Goal: Navigation & Orientation: Find specific page/section

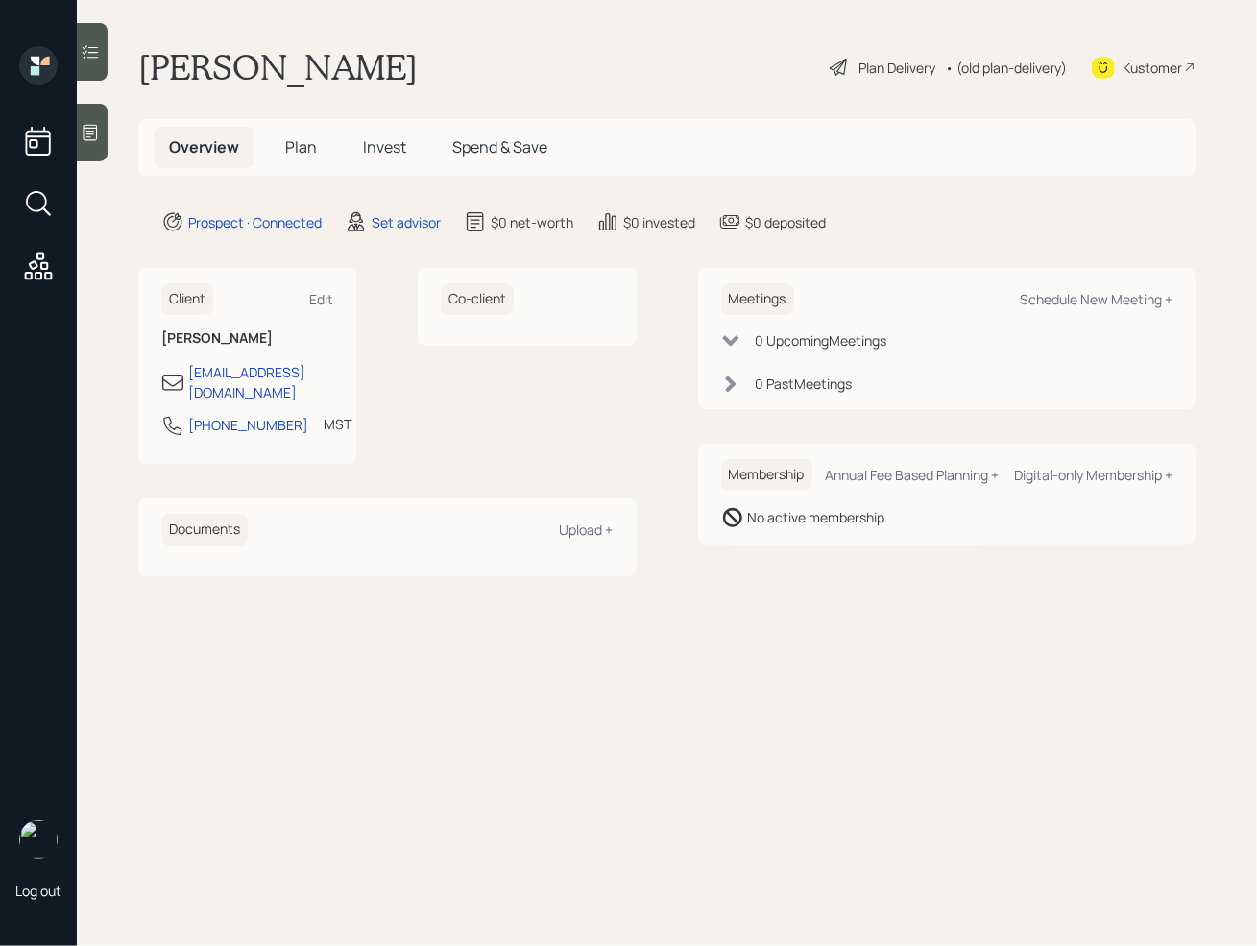
click at [93, 137] on icon at bounding box center [90, 132] width 19 height 19
